Goal: Navigation & Orientation: Find specific page/section

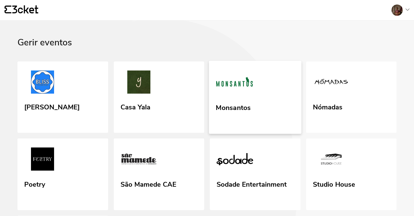
click at [230, 112] on div "Monsantos" at bounding box center [233, 112] width 35 height 23
click at [338, 109] on div "Nómadas" at bounding box center [327, 106] width 30 height 10
